Goal: Information Seeking & Learning: Understand process/instructions

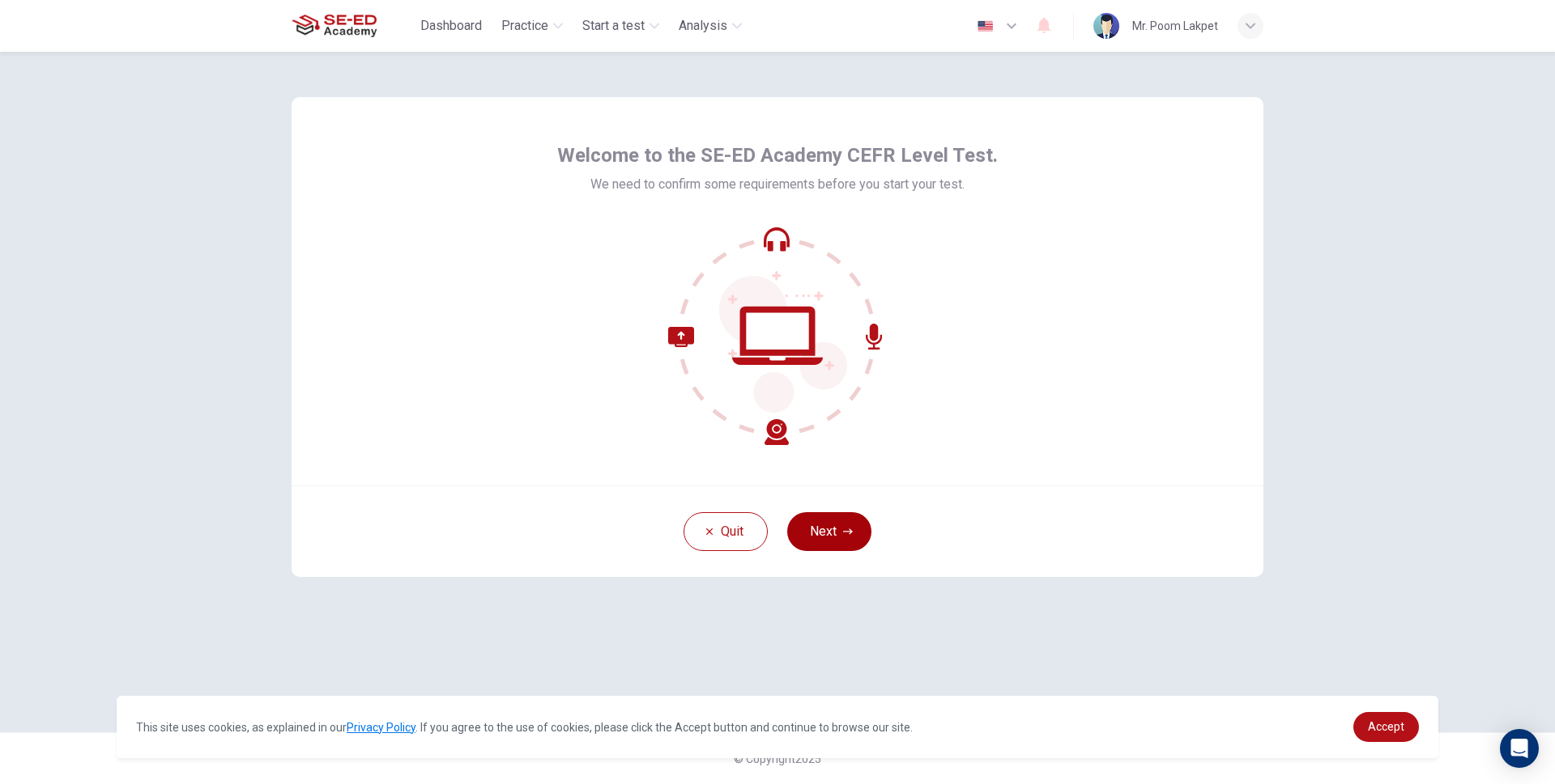
click at [795, 530] on button "Next" at bounding box center [829, 531] width 84 height 39
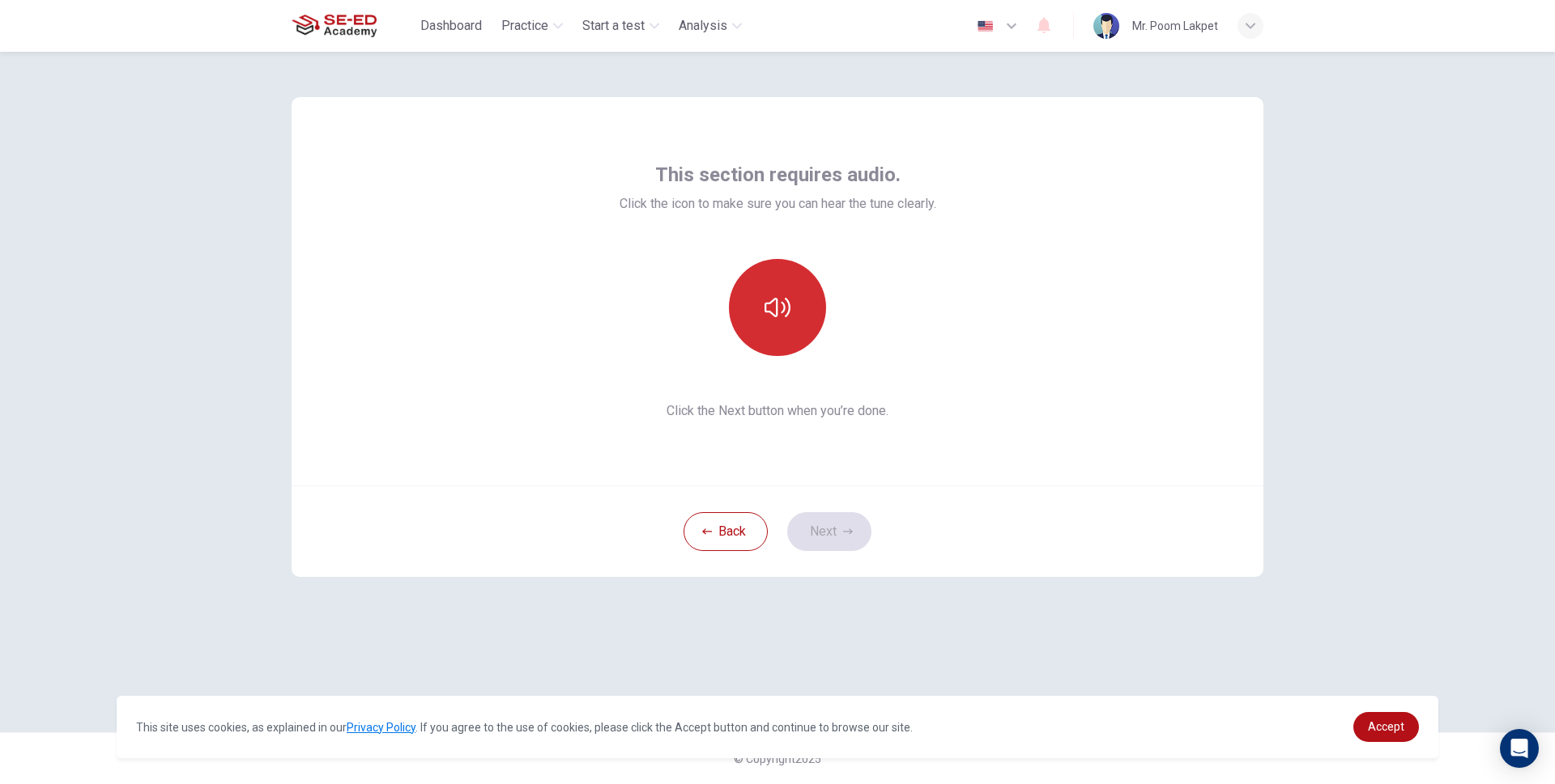
click at [789, 274] on button "button" at bounding box center [777, 308] width 97 height 97
click at [791, 277] on button "button" at bounding box center [777, 308] width 97 height 97
click at [795, 284] on button "button" at bounding box center [777, 308] width 97 height 97
click at [794, 275] on button "button" at bounding box center [777, 308] width 97 height 97
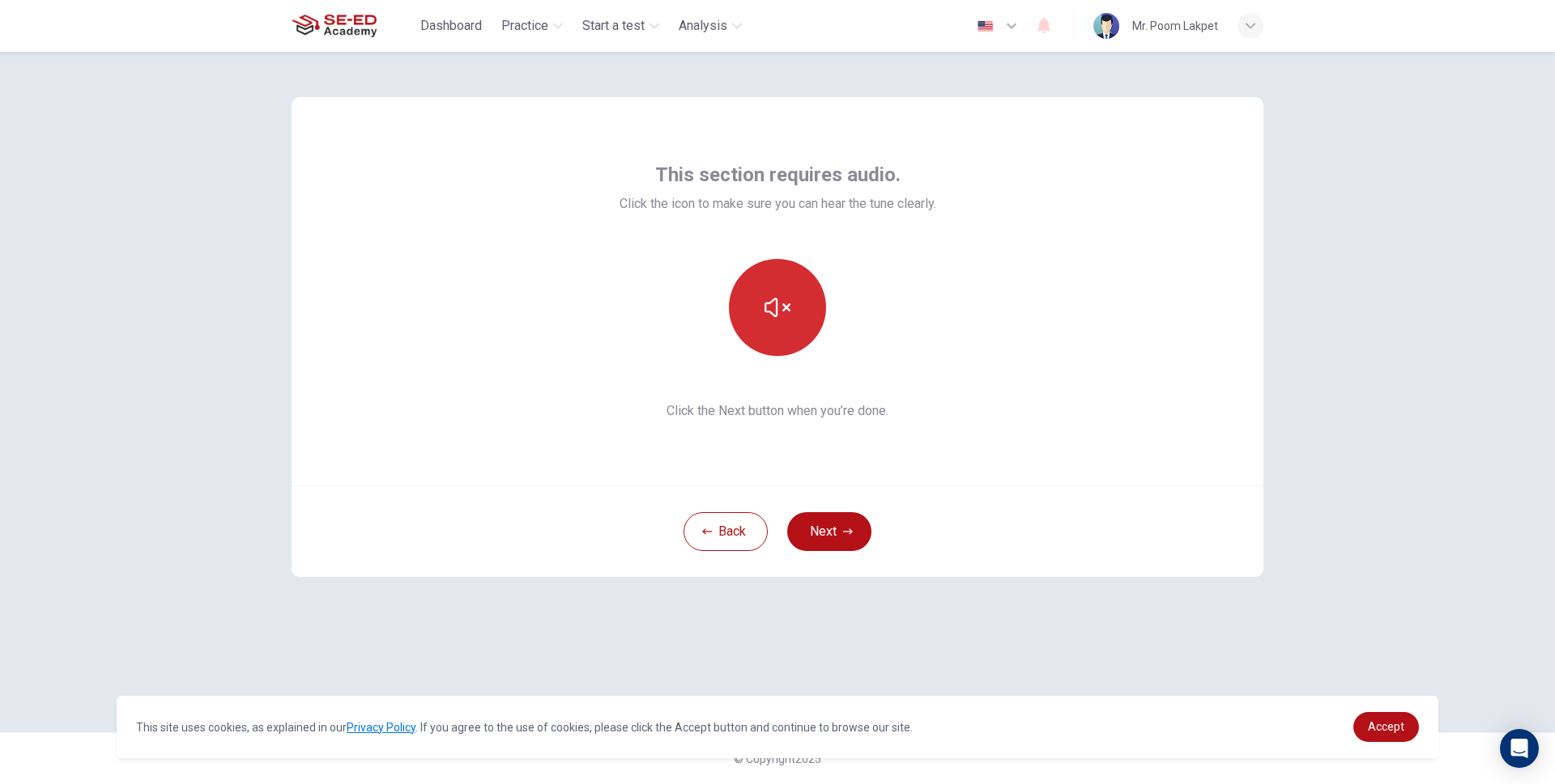
click at [794, 275] on button "button" at bounding box center [777, 308] width 97 height 97
click at [800, 348] on button "button" at bounding box center [777, 308] width 97 height 97
click at [777, 335] on button "button" at bounding box center [777, 308] width 97 height 97
click at [1024, 686] on div "This section requires audio. Click the icon to make sure you can hear the tune …" at bounding box center [777, 392] width 1023 height 681
click at [757, 299] on button "button" at bounding box center [777, 308] width 97 height 97
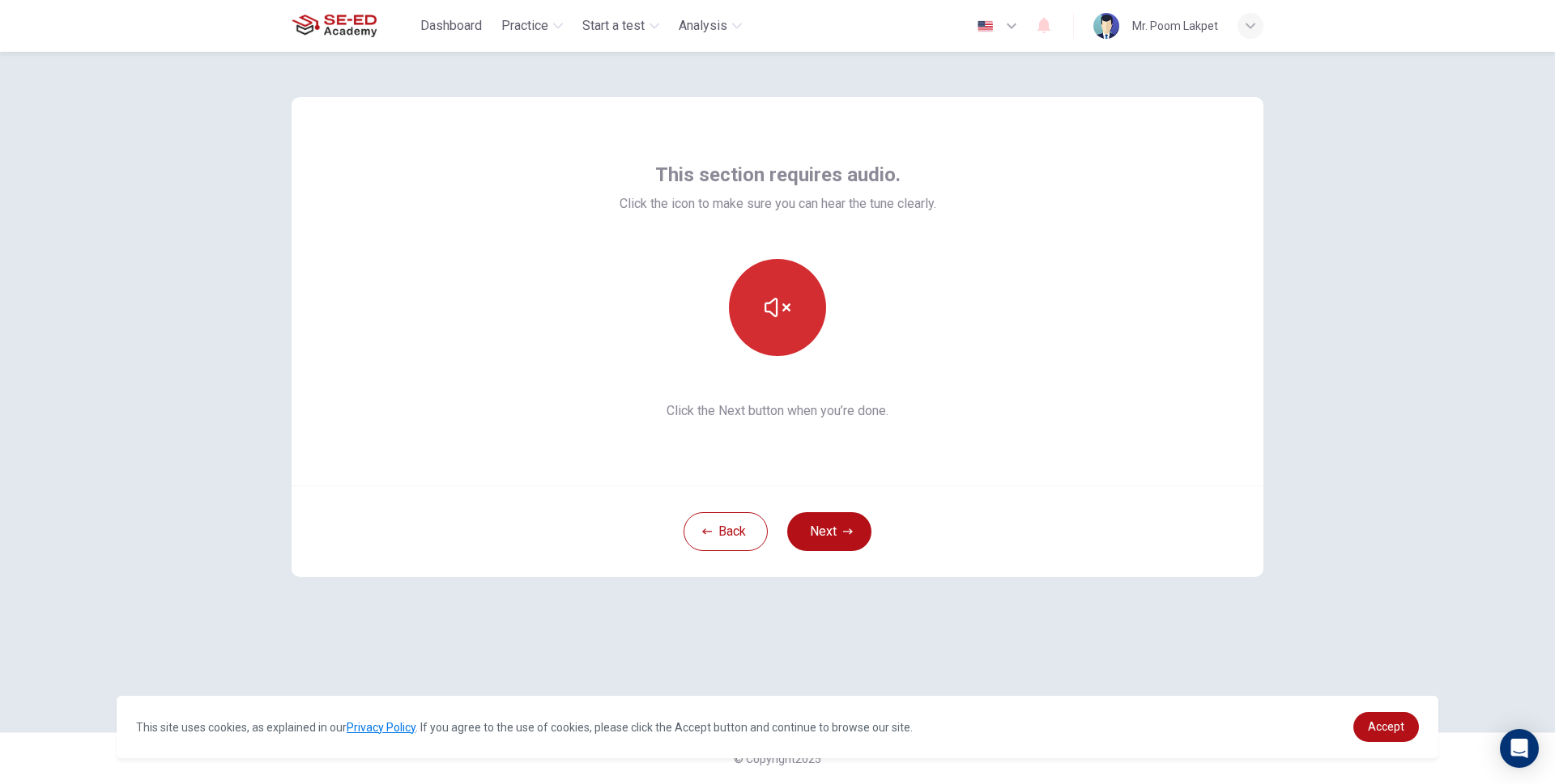
click at [760, 300] on button "button" at bounding box center [777, 308] width 97 height 97
click at [844, 531] on icon "button" at bounding box center [848, 531] width 10 height 6
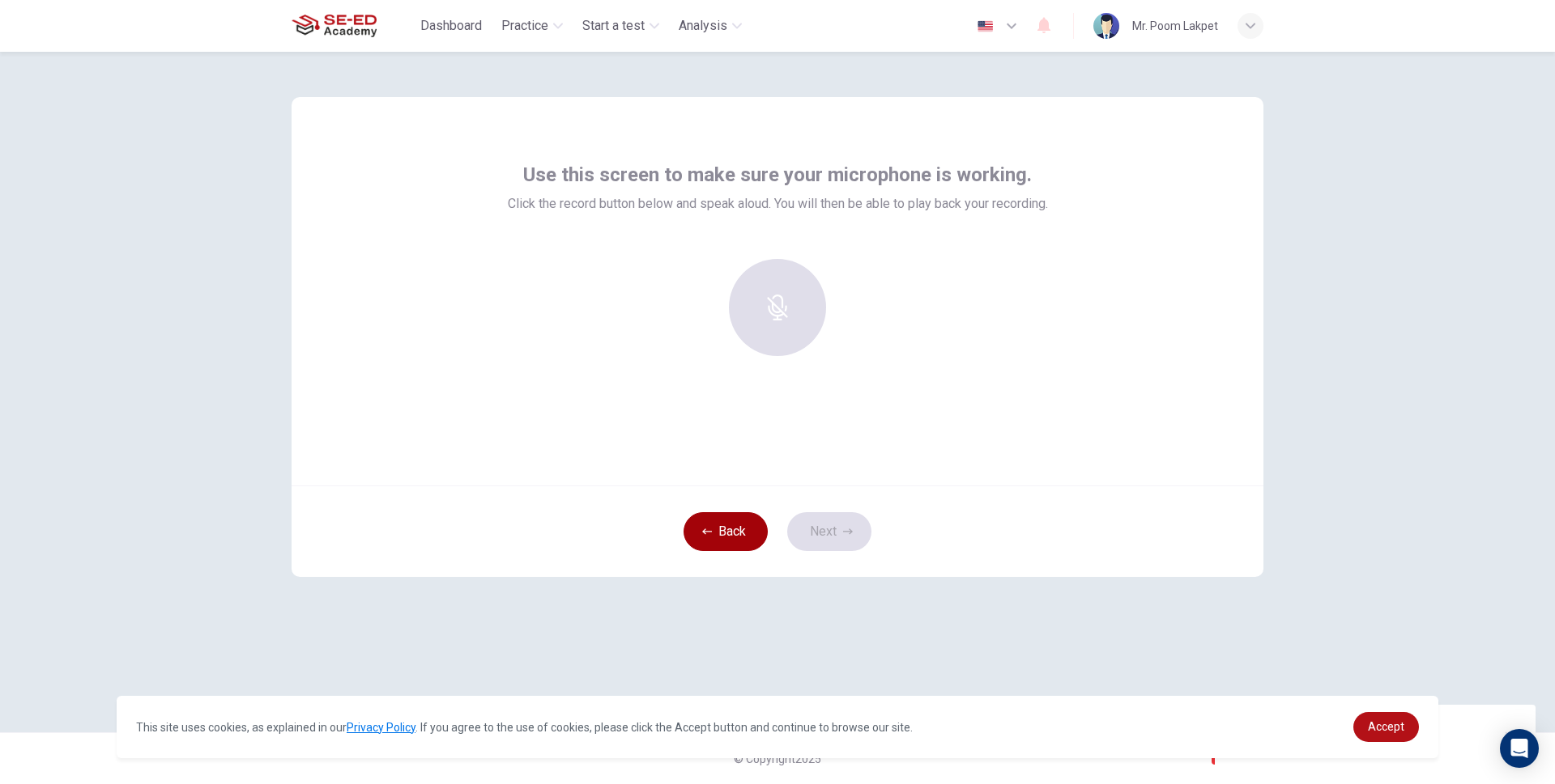
click at [721, 544] on button "Back" at bounding box center [724, 531] width 84 height 39
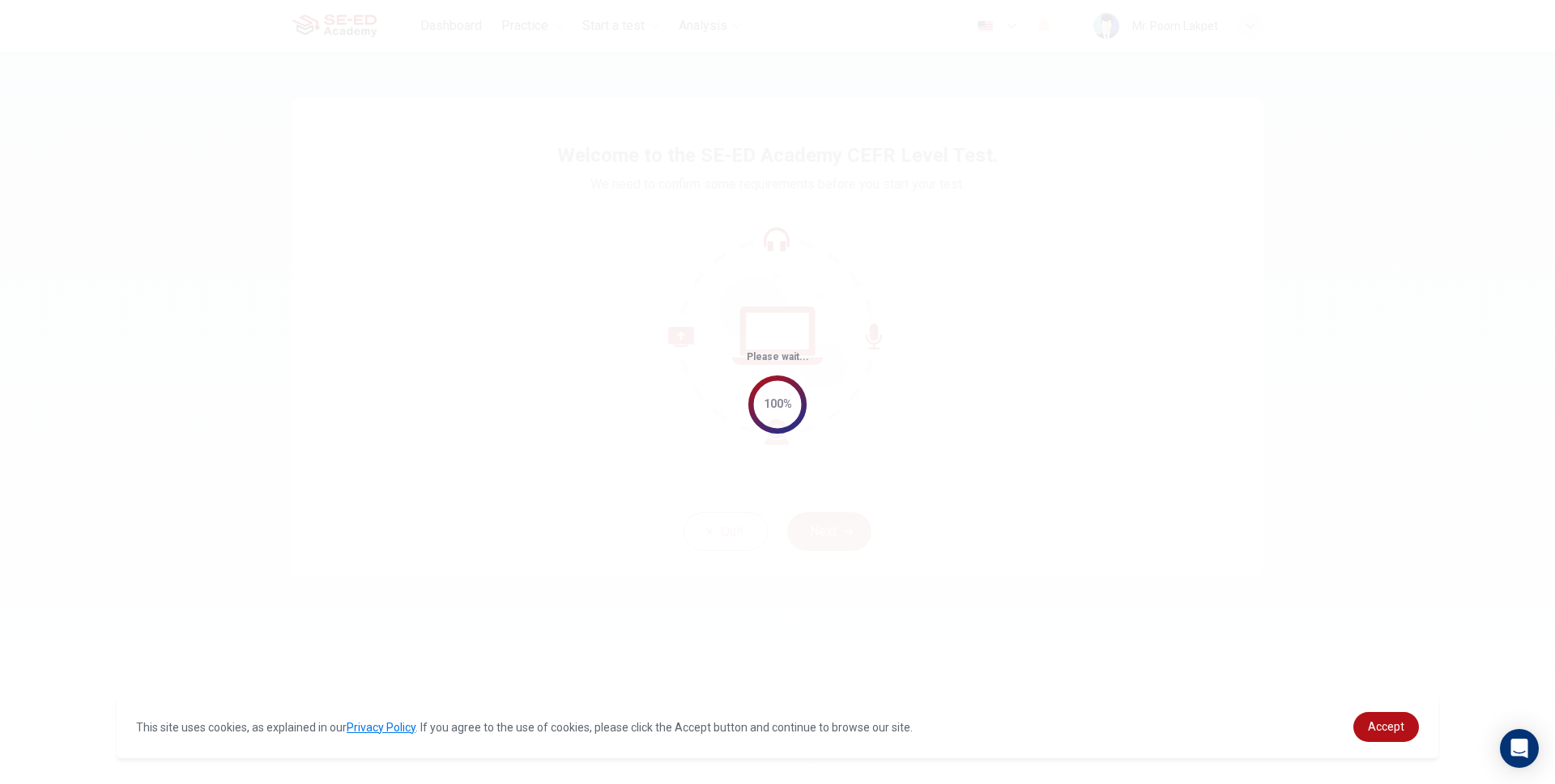
click at [859, 417] on div "Please wait... 100%" at bounding box center [778, 392] width 1555 height 784
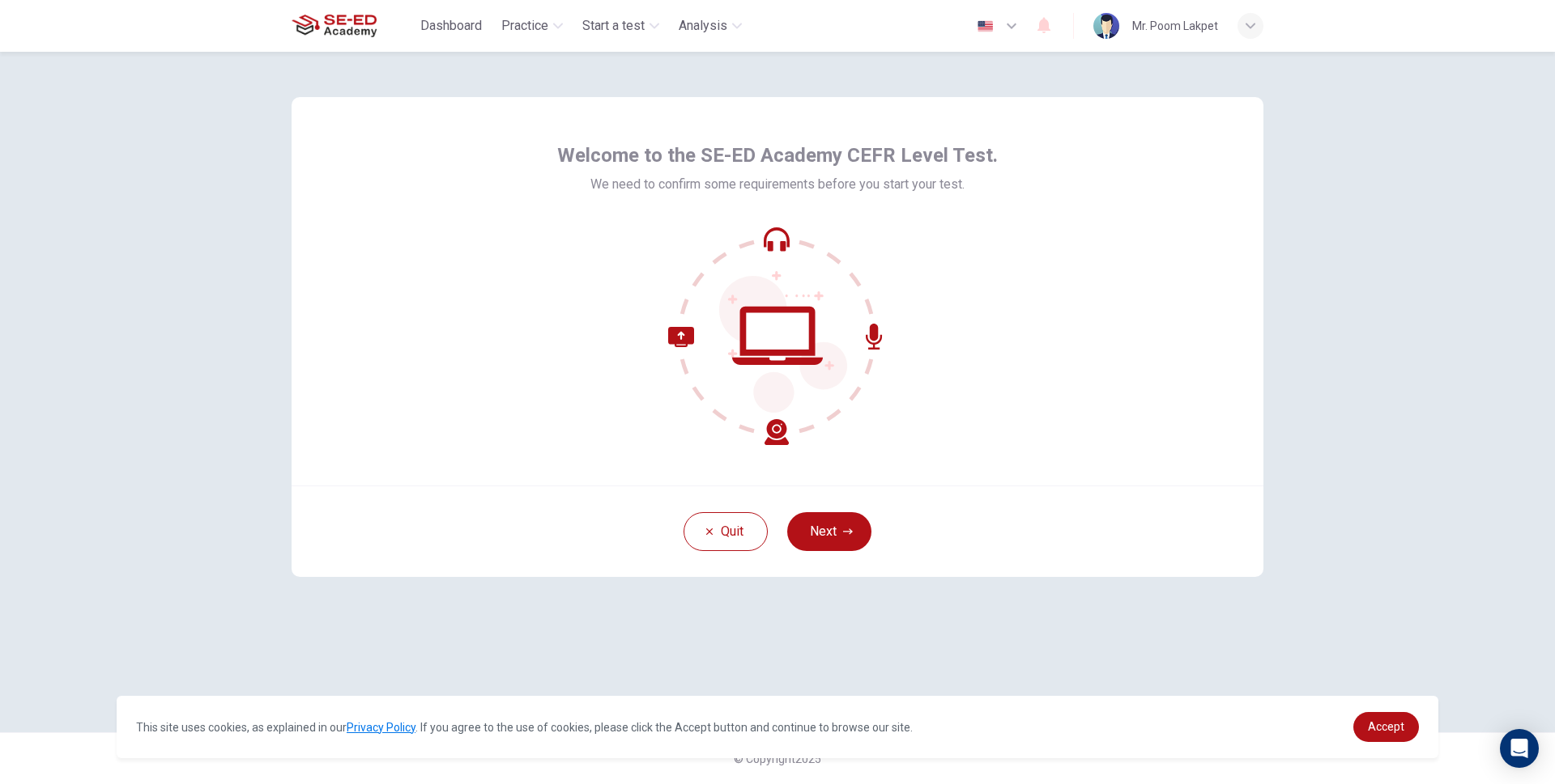
click at [1267, 40] on div "Dashboard Practice Start a test Analysis English en ​ Mr. Poom Lakpet" at bounding box center [777, 26] width 1023 height 52
click at [215, 293] on div "Welcome to the SE-ED Academy CEFR Level Test. We need to confirm some requireme…" at bounding box center [778, 419] width 1555 height 733
